Goal: Task Accomplishment & Management: Use online tool/utility

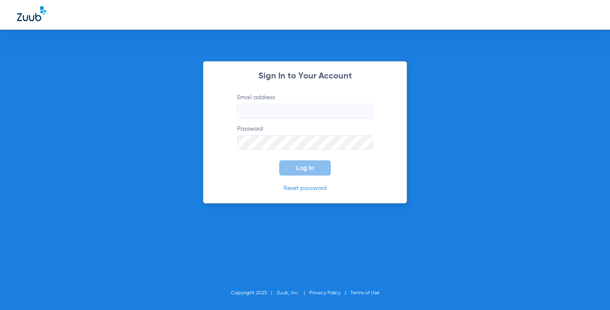
click at [338, 117] on input "Email address" at bounding box center [305, 111] width 136 height 14
click at [279, 160] on button "Log In" at bounding box center [305, 167] width 52 height 15
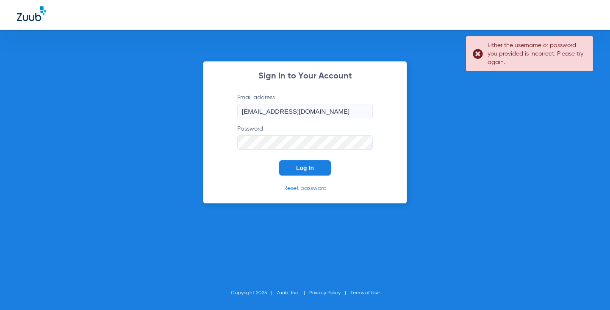
click at [279, 160] on button "Log In" at bounding box center [305, 167] width 52 height 15
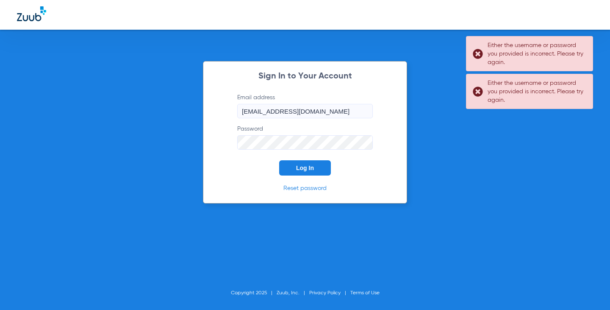
click at [203, 145] on div "Sign In to Your Account Email address [EMAIL_ADDRESS][DOMAIN_NAME] Password Log…" at bounding box center [305, 132] width 204 height 142
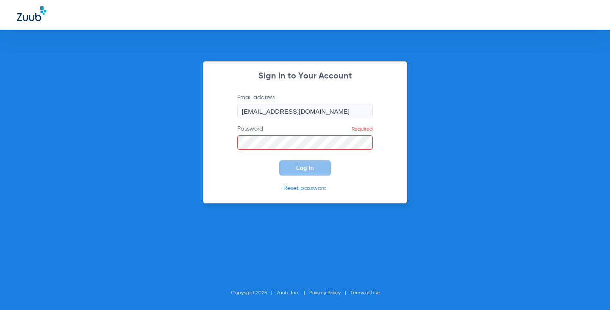
drag, startPoint x: 326, startPoint y: 113, endPoint x: 294, endPoint y: 120, distance: 32.9
click at [294, 120] on form "Email address [EMAIL_ADDRESS][DOMAIN_NAME] Password Required Log In" at bounding box center [305, 134] width 161 height 82
type input "[EMAIL_ADDRESS][DOMAIN_NAME]"
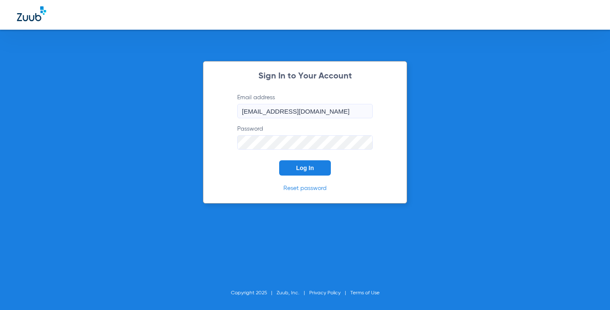
click at [279, 160] on button "Log In" at bounding box center [305, 167] width 52 height 15
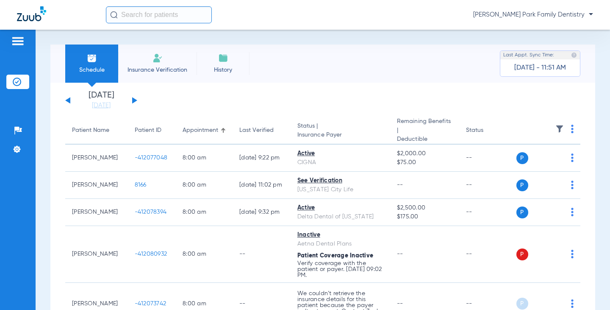
click at [134, 97] on div "[DATE] [DATE] [DATE] [DATE] [DATE] [DATE] [DATE] [DATE] [DATE] [DATE] [DATE] [D…" at bounding box center [101, 100] width 72 height 19
click at [133, 99] on button at bounding box center [134, 100] width 5 height 6
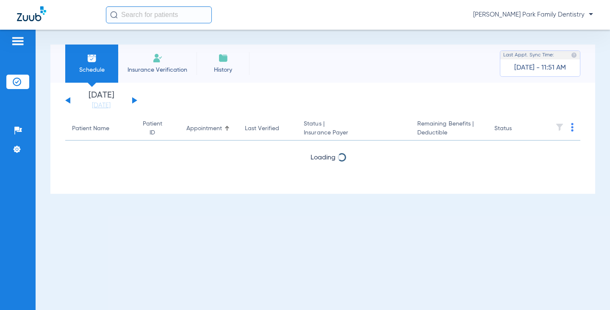
click at [133, 99] on button at bounding box center [134, 100] width 5 height 6
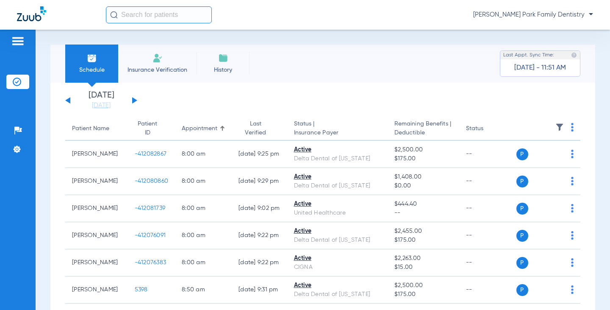
click at [556, 129] on img at bounding box center [560, 127] width 8 height 8
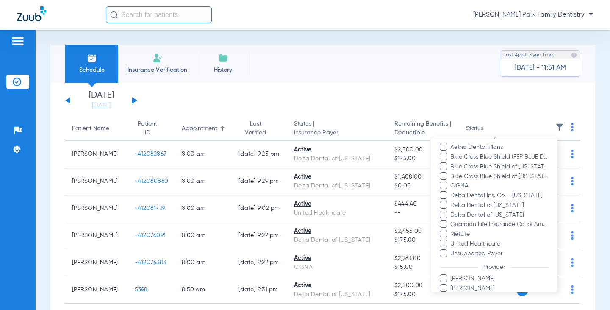
scroll to position [164, 0]
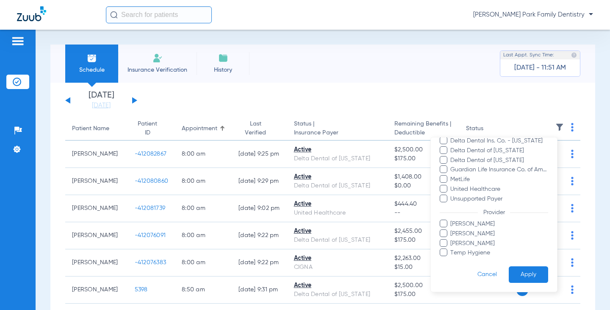
click at [486, 233] on span "[PERSON_NAME]" at bounding box center [499, 233] width 98 height 9
click at [452, 239] on input "[PERSON_NAME]" at bounding box center [452, 239] width 0 height 0
click at [528, 283] on form "Filters Clear All Status Active Inactive Not Verified Error Patient is inactive…" at bounding box center [494, 132] width 126 height 318
click at [519, 274] on button "Apply" at bounding box center [528, 274] width 39 height 17
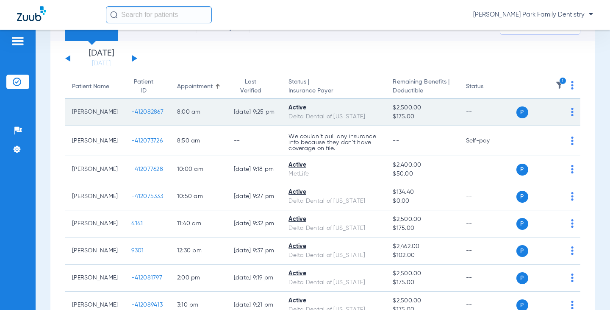
scroll to position [42, 0]
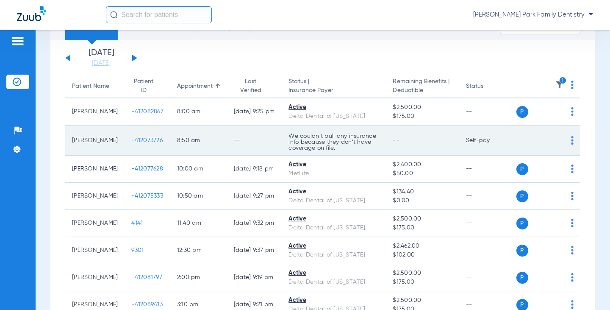
click at [137, 138] on span "-412073726" at bounding box center [146, 140] width 31 height 6
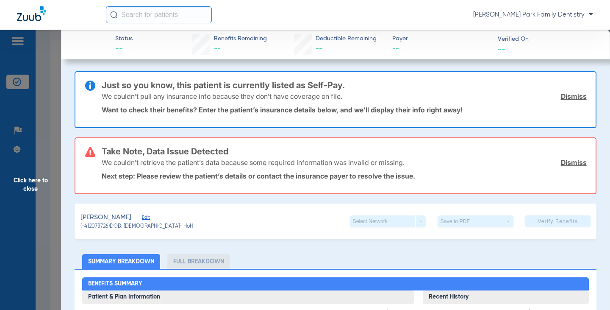
click at [33, 174] on span "Click here to close" at bounding box center [30, 185] width 61 height 310
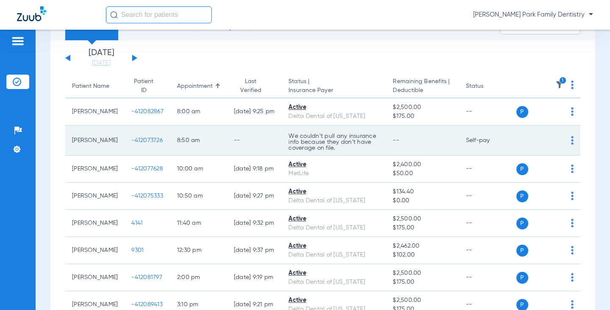
click at [131, 138] on span "-412073726" at bounding box center [146, 140] width 31 height 6
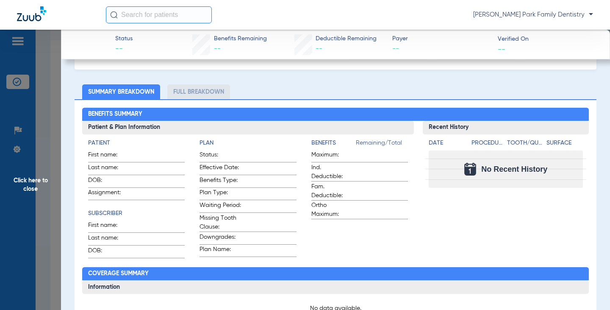
scroll to position [0, 0]
